Goal: Information Seeking & Learning: Learn about a topic

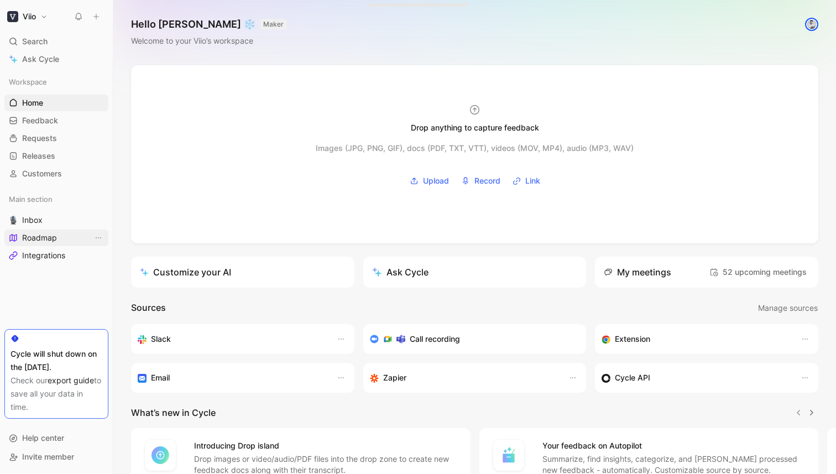
click at [51, 233] on span "Roadmap" at bounding box center [39, 237] width 35 height 11
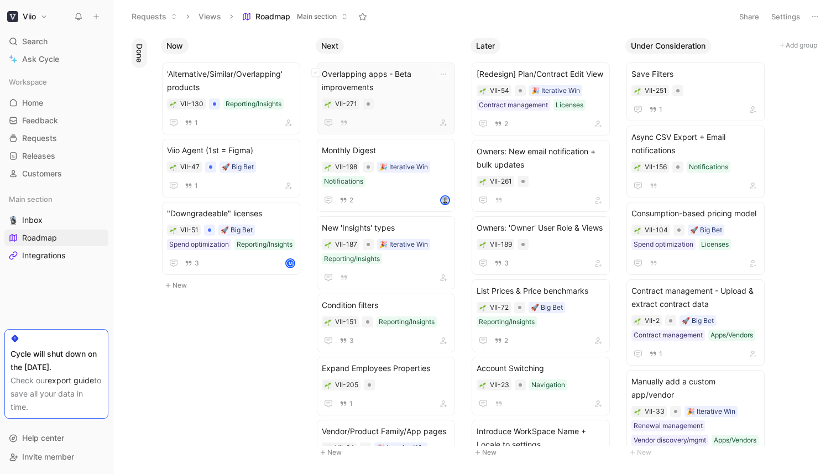
click at [393, 94] on div "Overlapping apps - Beta improvements VII-271" at bounding box center [386, 98] width 128 height 62
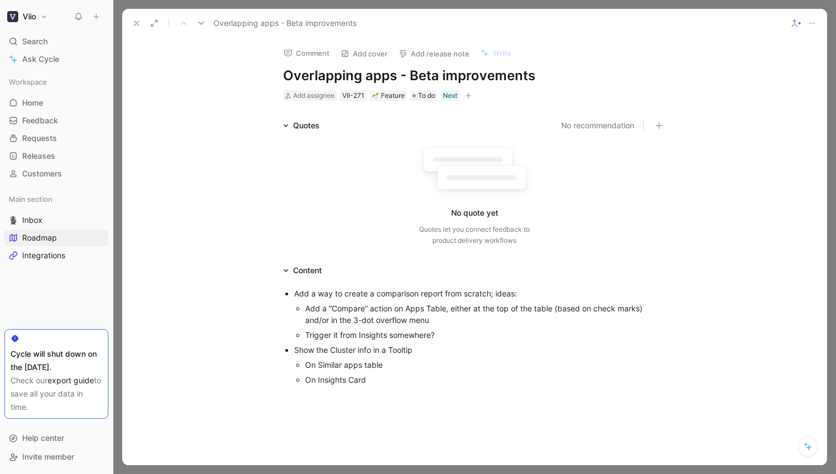
click at [140, 23] on icon at bounding box center [136, 23] width 9 height 9
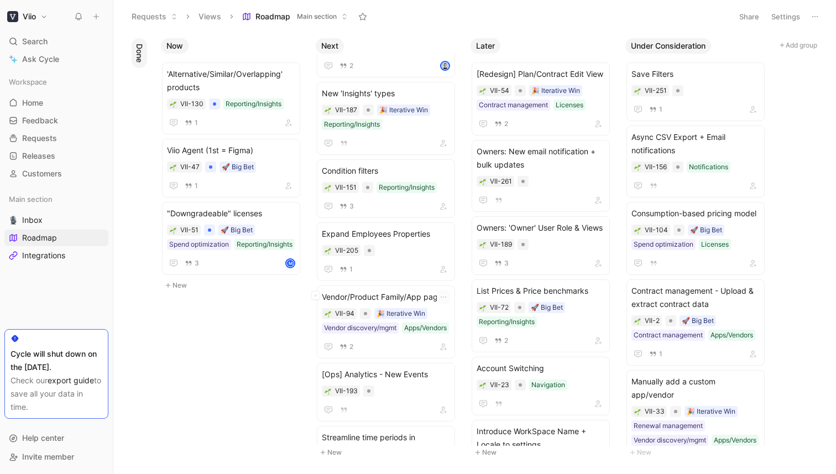
scroll to position [190, 0]
